Goal: Navigation & Orientation: Find specific page/section

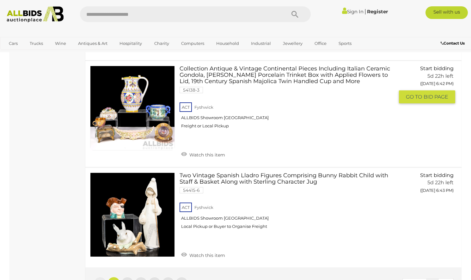
scroll to position [4964, 0]
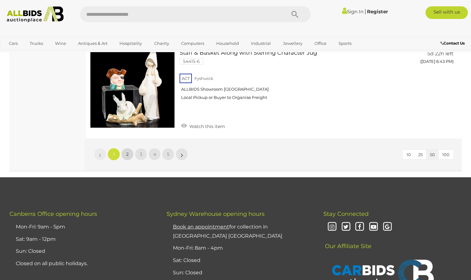
click at [127, 151] on span "2" at bounding box center [127, 154] width 3 height 6
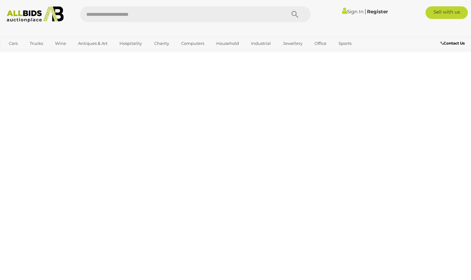
scroll to position [91, 0]
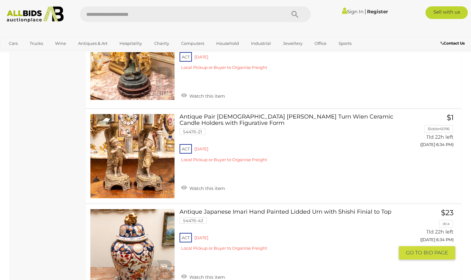
scroll to position [4894, 0]
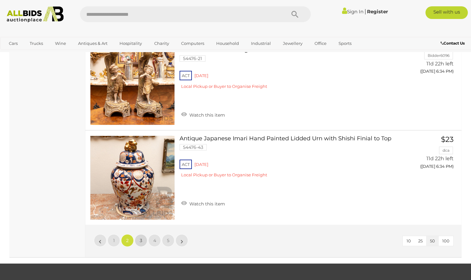
click at [140, 238] on span "3" at bounding box center [141, 241] width 3 height 6
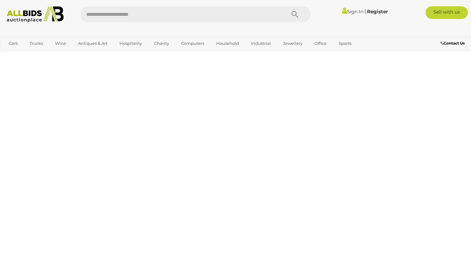
scroll to position [91, 0]
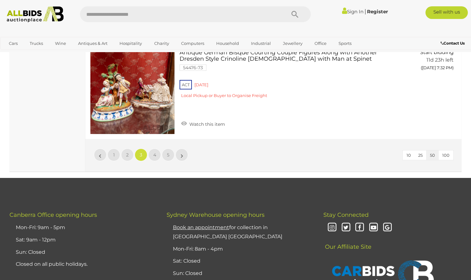
scroll to position [4829, 0]
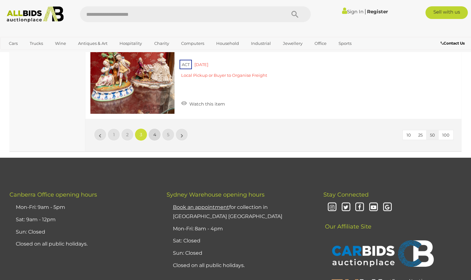
click at [157, 128] on link "4" at bounding box center [154, 134] width 13 height 13
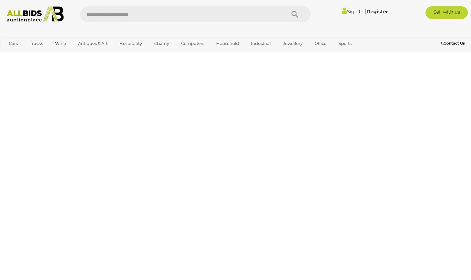
scroll to position [91, 0]
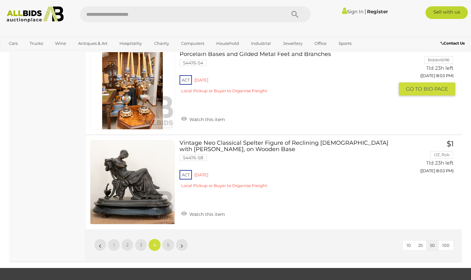
scroll to position [4733, 0]
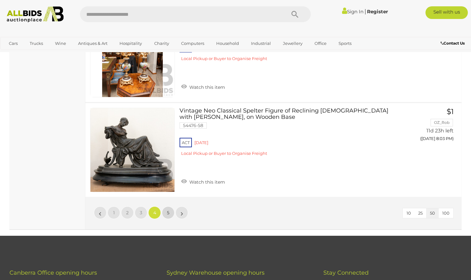
click at [169, 211] on span "5" at bounding box center [168, 213] width 3 height 6
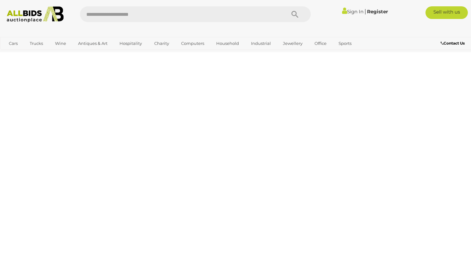
scroll to position [91, 0]
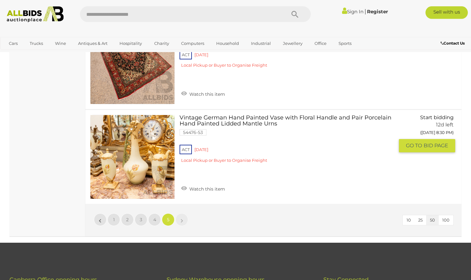
scroll to position [1864, 0]
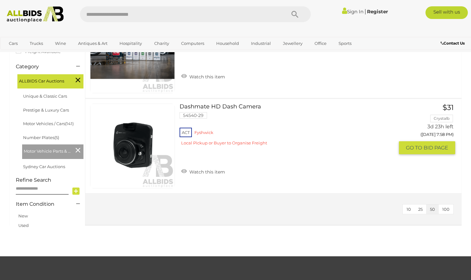
scroll to position [258, 0]
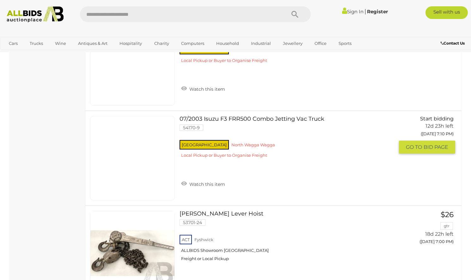
scroll to position [838, 0]
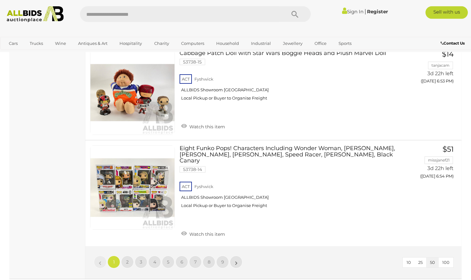
scroll to position [4867, 0]
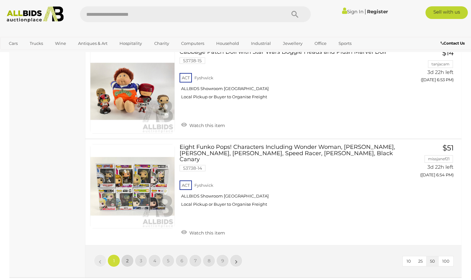
click at [130, 254] on link "2" at bounding box center [127, 260] width 13 height 13
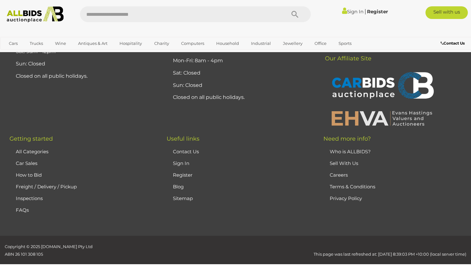
scroll to position [85, 0]
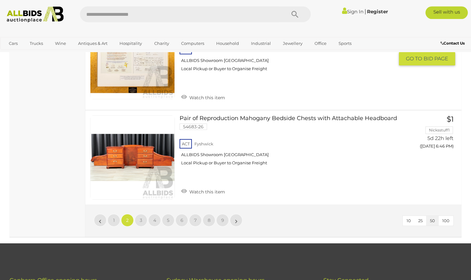
scroll to position [4888, 0]
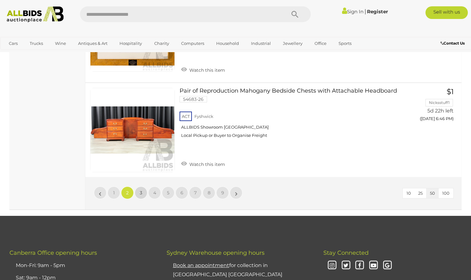
click at [140, 190] on span "3" at bounding box center [141, 193] width 3 height 6
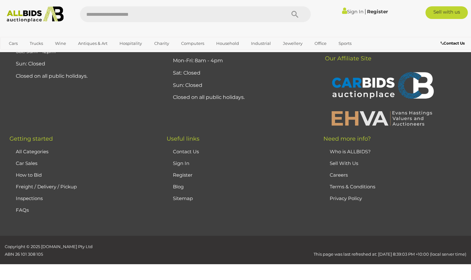
scroll to position [85, 0]
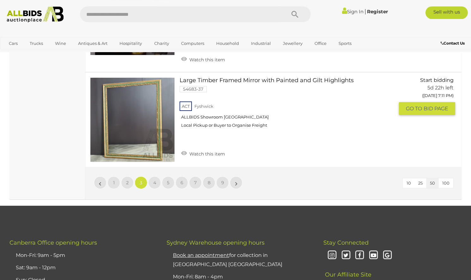
scroll to position [4888, 0]
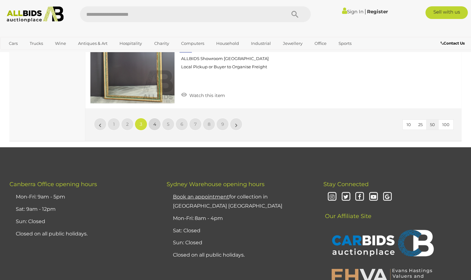
click at [153, 121] on span "4" at bounding box center [154, 124] width 3 height 6
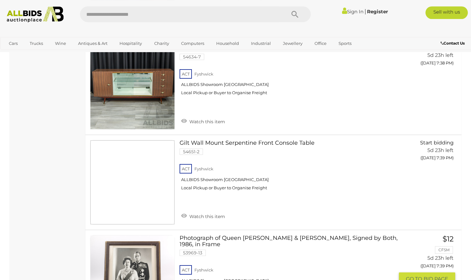
scroll to position [4823, 0]
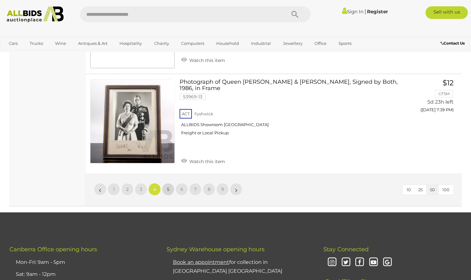
click at [167, 186] on span "5" at bounding box center [168, 189] width 3 height 6
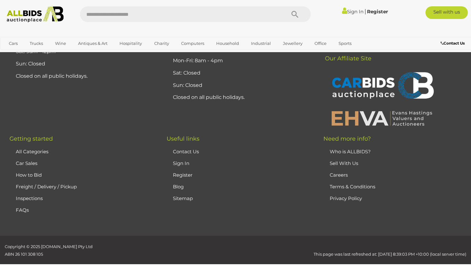
scroll to position [85, 0]
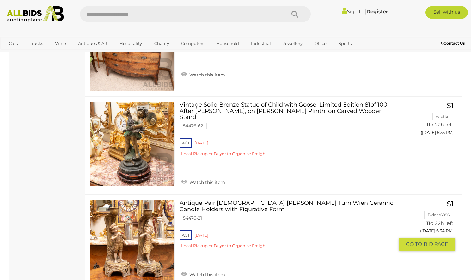
scroll to position [4791, 0]
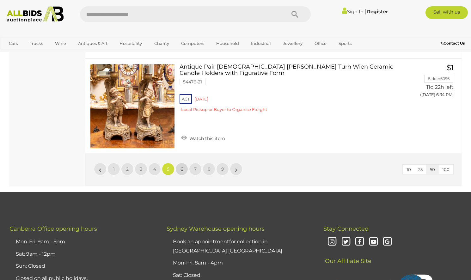
click at [183, 166] on span "6" at bounding box center [181, 169] width 3 height 6
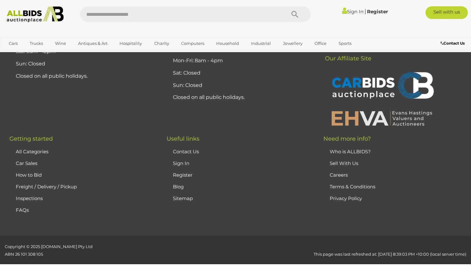
scroll to position [85, 0]
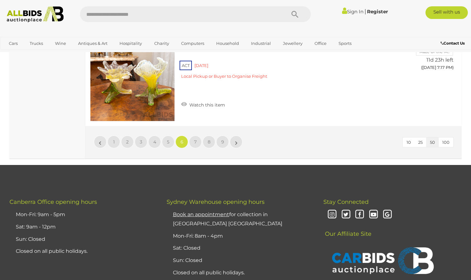
scroll to position [4791, 0]
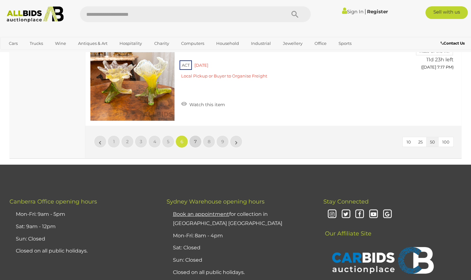
click at [193, 140] on link "7" at bounding box center [195, 141] width 13 height 13
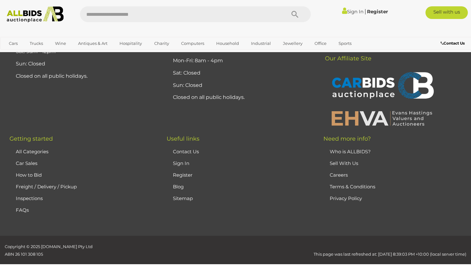
scroll to position [85, 0]
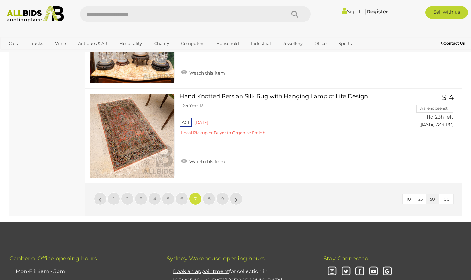
scroll to position [4726, 0]
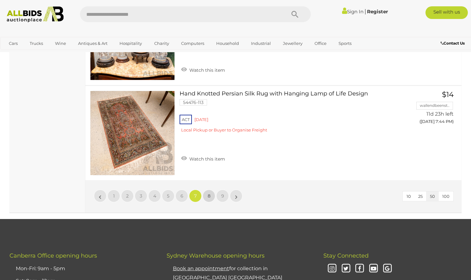
click at [212, 192] on link "8" at bounding box center [209, 196] width 13 height 13
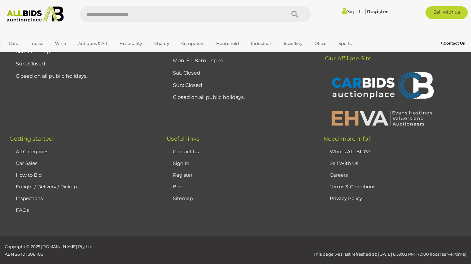
scroll to position [85, 0]
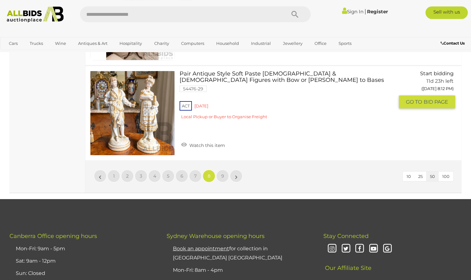
scroll to position [4759, 0]
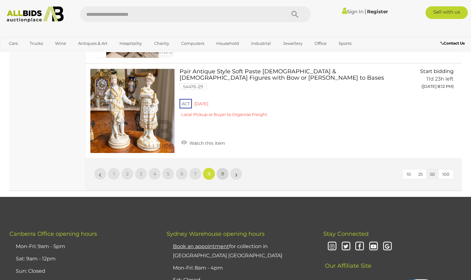
click at [223, 173] on span "9" at bounding box center [222, 174] width 3 height 6
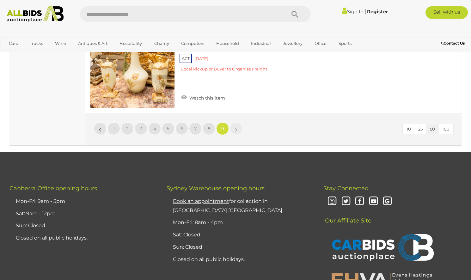
scroll to position [2051, 0]
